Goal: Information Seeking & Learning: Learn about a topic

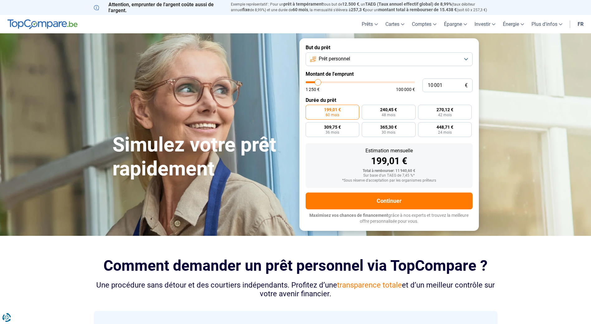
type input "11 500"
type input "11500"
type input "13 000"
type input "13000"
type input "13 500"
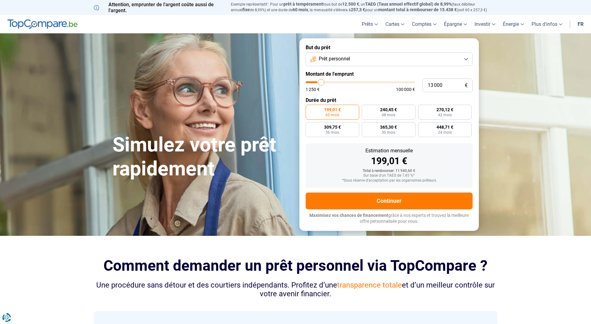
type input "13500"
type input "14 250"
type input "14250"
type input "14 750"
type input "14750"
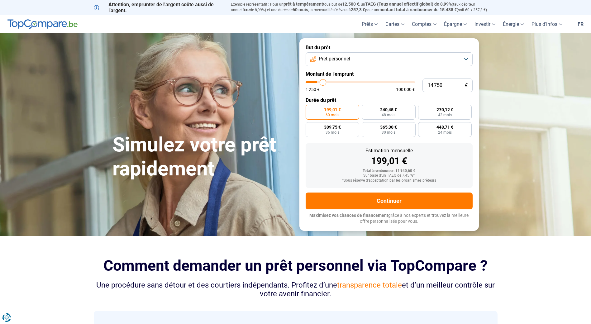
type input "15 500"
type input "15500"
type input "16 250"
type input "16250"
type input "17 250"
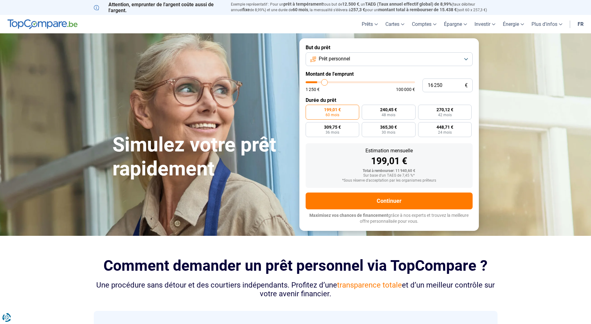
type input "17250"
type input "19 000"
type input "19000"
type input "20 500"
type input "20500"
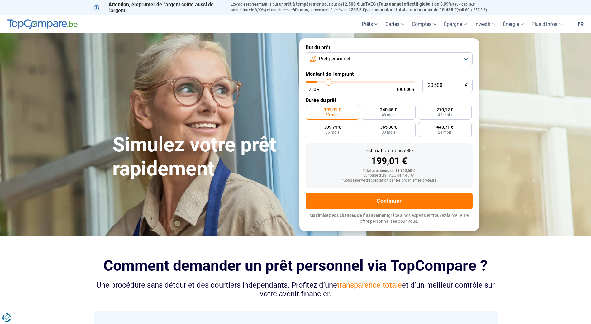
type input "23 000"
type input "23000"
type input "26 000"
type input "26000"
type input "29 500"
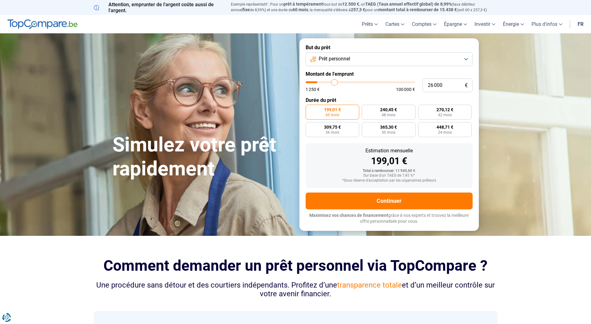
type input "29500"
type input "35 500"
type input "35500"
type input "39 750"
type input "39750"
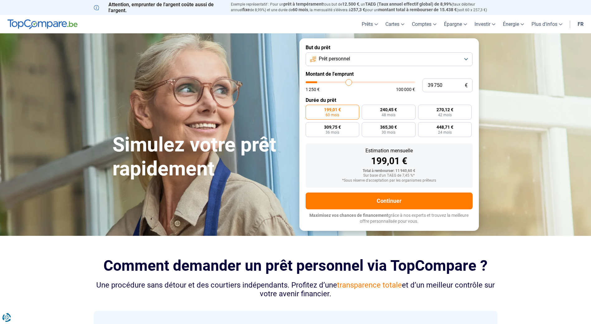
type input "43 750"
type input "43750"
type input "47 250"
type input "47250"
type input "51 000"
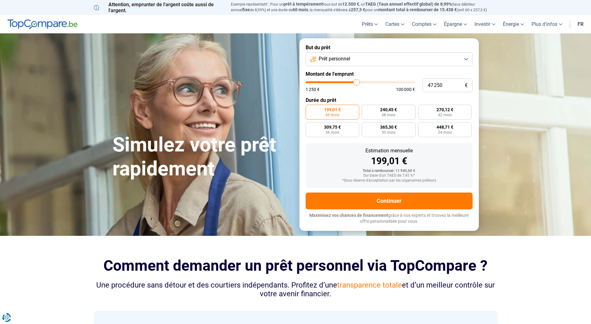
type input "51000"
type input "55 500"
type input "55500"
type input "59 250"
type input "59250"
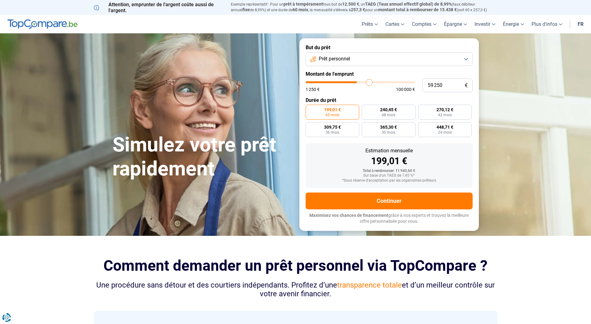
type input "62 250"
type input "62250"
type input "65 250"
type input "65250"
type input "68 000"
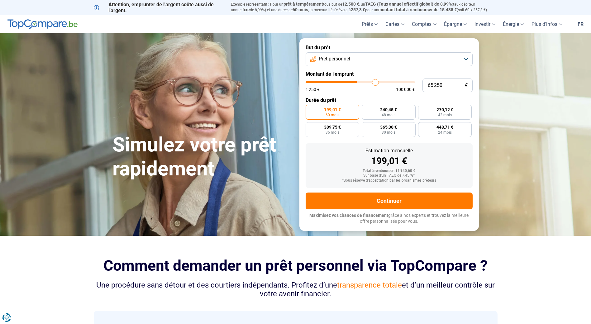
type input "68000"
type input "70 500"
type input "70500"
type input "72 500"
type input "72500"
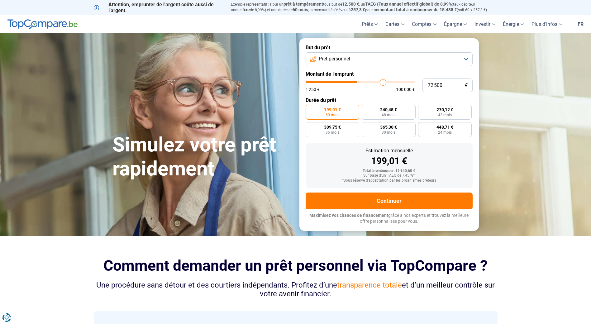
type input "75 250"
type input "75250"
type input "78 250"
type input "78250"
type input "80 000"
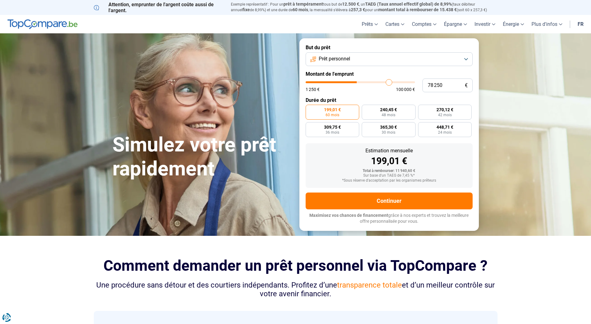
type input "80000"
type input "82 250"
type input "82250"
type input "83 750"
type input "83750"
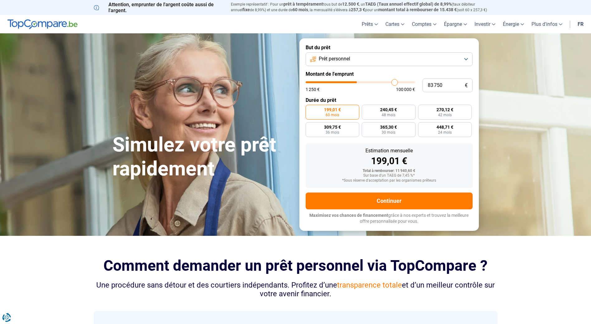
type input "85 000"
type input "85000"
type input "85 500"
type input "85500"
type input "86 000"
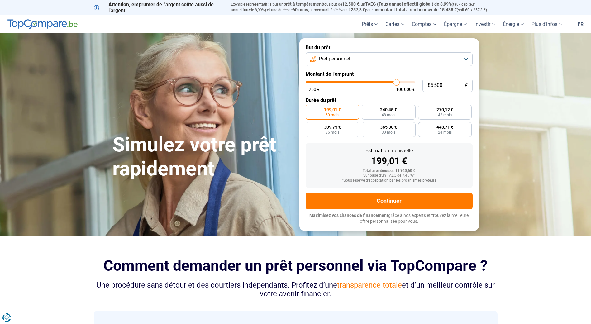
type input "86000"
type input "86 750"
type input "86750"
type input "87 000"
type input "87000"
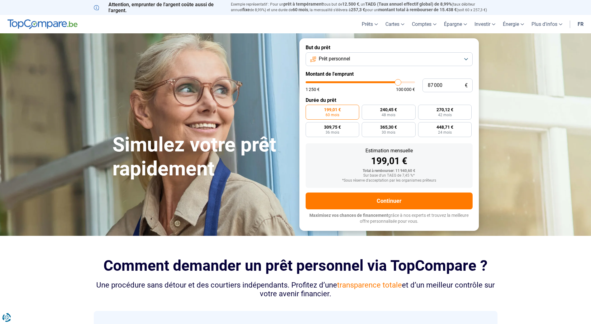
type input "87 500"
type input "87500"
type input "88 000"
type input "88000"
type input "88 500"
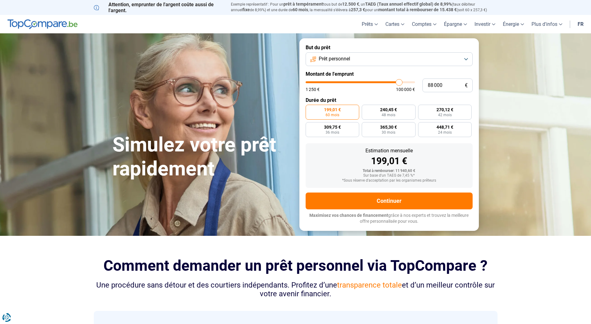
type input "88500"
type input "88 750"
type input "88750"
type input "89 000"
type input "89000"
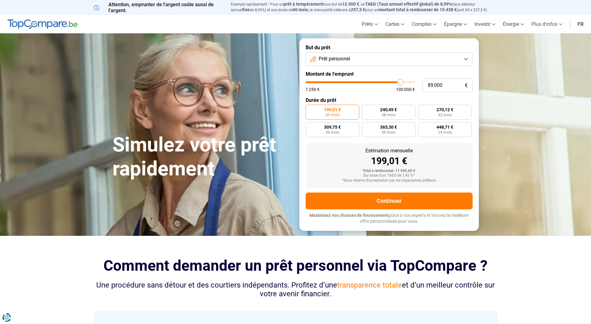
type input "89 750"
type input "89750"
type input "90 250"
type input "90250"
type input "91 000"
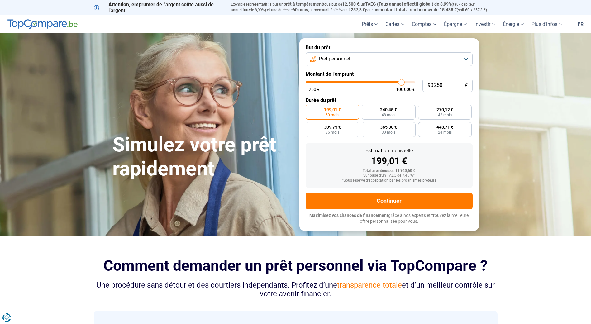
type input "91000"
type input "91 750"
type input "91750"
type input "93 250"
type input "93250"
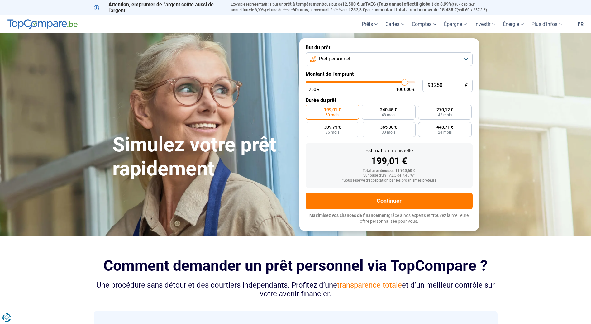
type input "93 500"
type input "93500"
type input "94 000"
type input "94000"
type input "94 250"
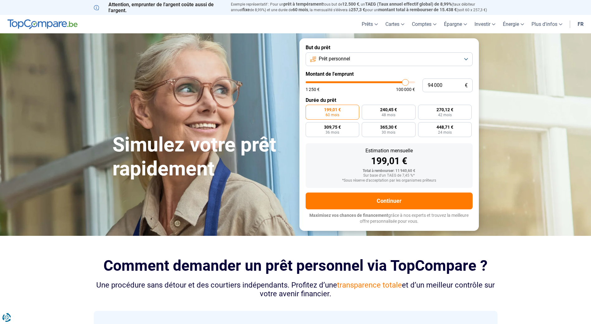
type input "94250"
type input "94 500"
type input "94500"
type input "95 000"
type input "95000"
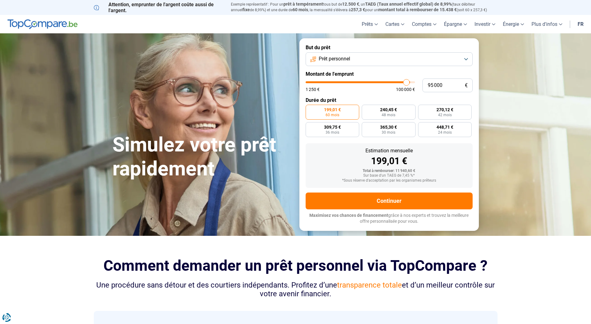
type input "95 500"
type input "95500"
type input "96 000"
type input "96000"
type input "96 500"
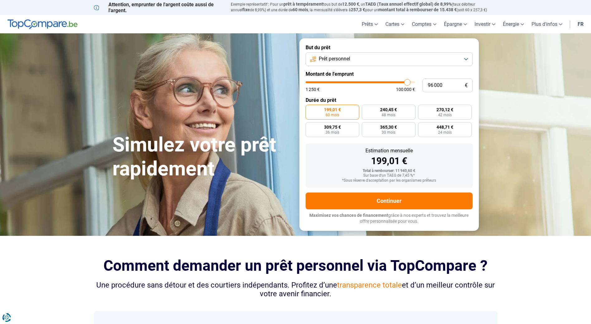
type input "96500"
type input "97 250"
type input "97250"
type input "97 500"
type input "97500"
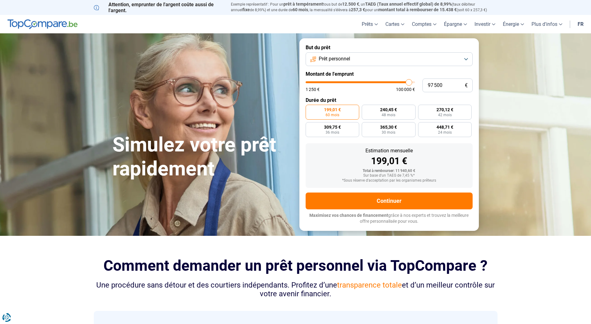
type input "97 750"
type input "97750"
type input "98 000"
type input "98000"
type input "98 500"
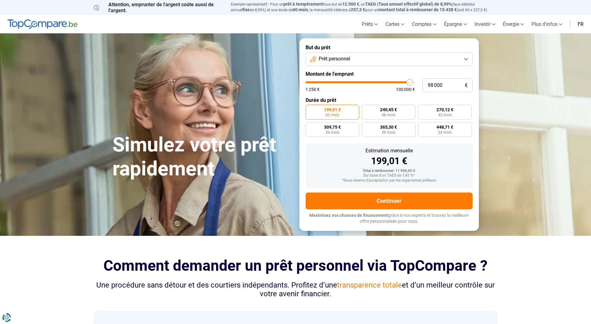
type input "98500"
type input "98 750"
type input "98750"
type input "100 000"
type input "100000"
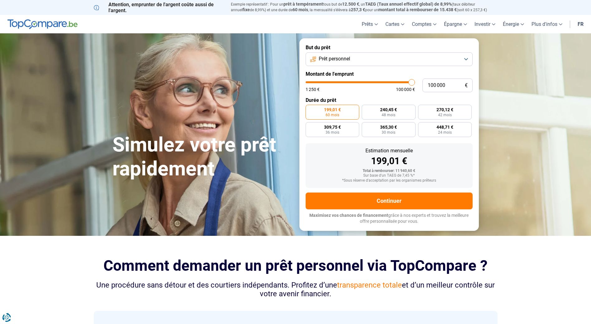
type input "99 500"
type input "99500"
type input "99 250"
type input "99250"
type input "99 000"
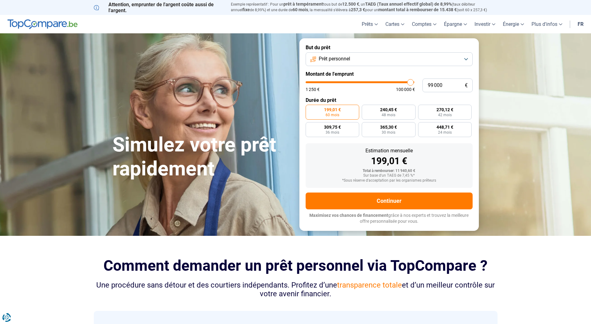
drag, startPoint x: 318, startPoint y: 84, endPoint x: 411, endPoint y: 85, distance: 92.3
type input "99000"
click at [411, 83] on input "range" at bounding box center [360, 82] width 109 height 2
radio input "false"
